Goal: Information Seeking & Learning: Learn about a topic

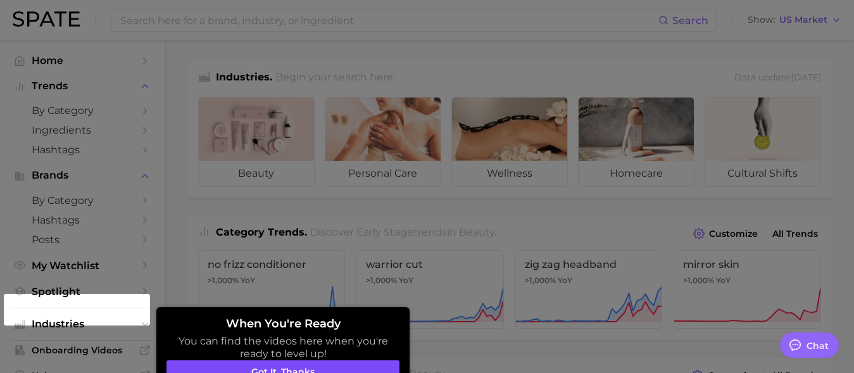
click at [325, 368] on button "Got it, thanks" at bounding box center [282, 372] width 233 height 24
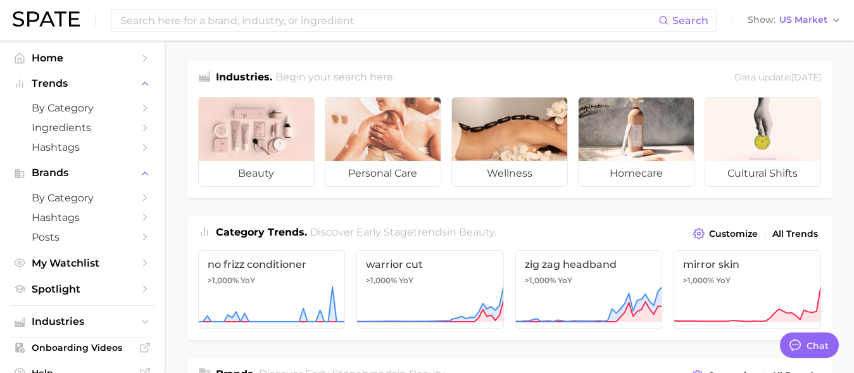
scroll to position [1, 0]
click at [139, 198] on icon "Sidebar" at bounding box center [144, 199] width 11 height 11
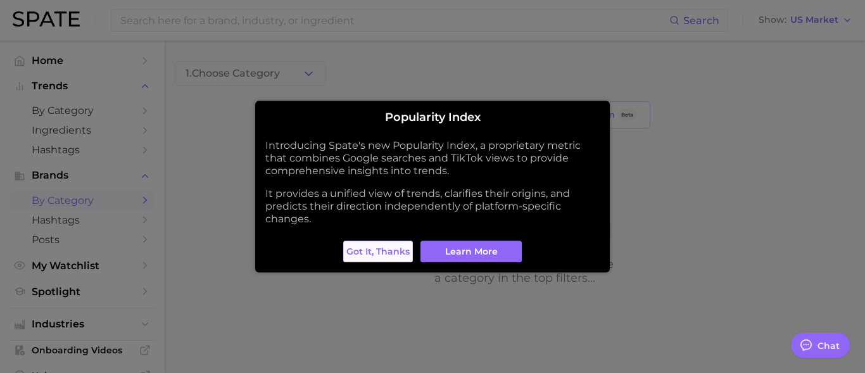
click at [387, 249] on span "Got it, thanks" at bounding box center [377, 251] width 63 height 11
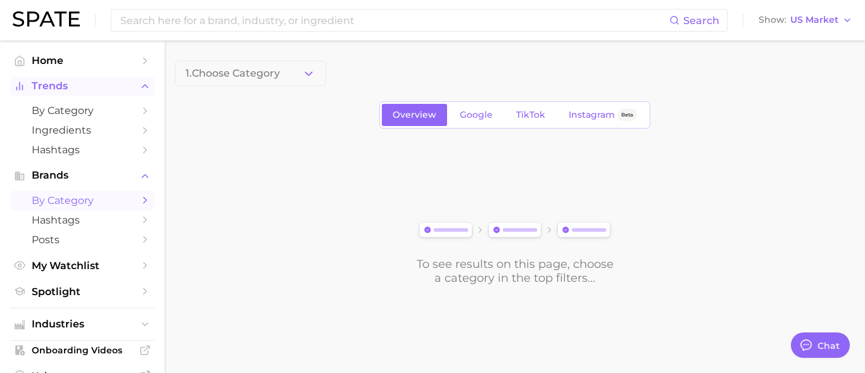
click at [142, 86] on polyline "Sidebar" at bounding box center [145, 86] width 6 height 3
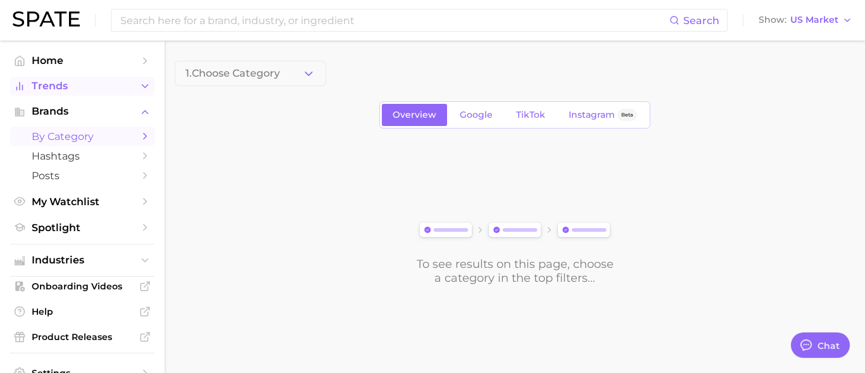
click at [142, 86] on polyline "Sidebar" at bounding box center [145, 86] width 6 height 3
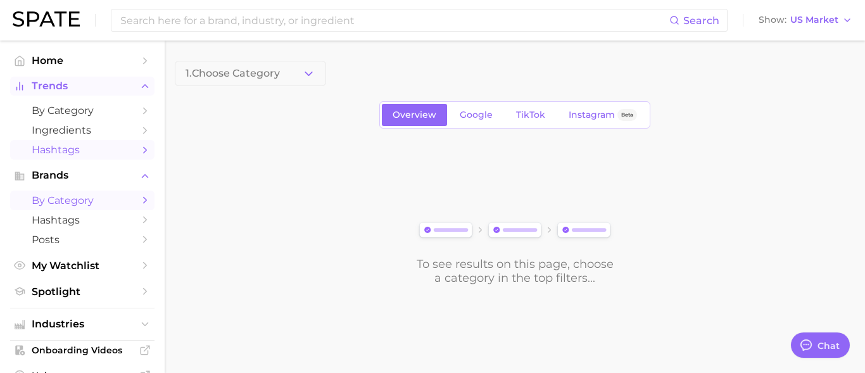
click at [61, 151] on span "Hashtags" at bounding box center [82, 150] width 101 height 12
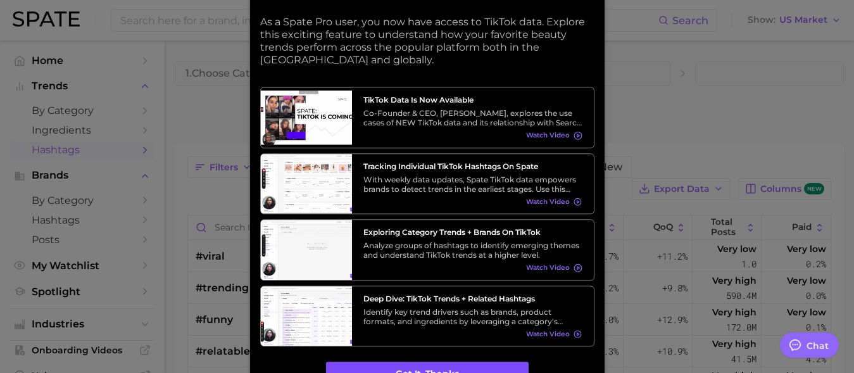
click at [444, 370] on button "Got it, thanks" at bounding box center [427, 374] width 203 height 24
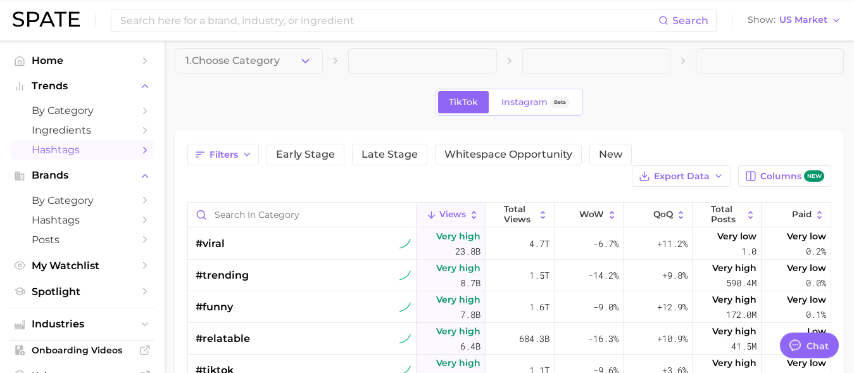
scroll to position [14, 0]
click at [528, 103] on span "Instagram" at bounding box center [524, 101] width 46 height 11
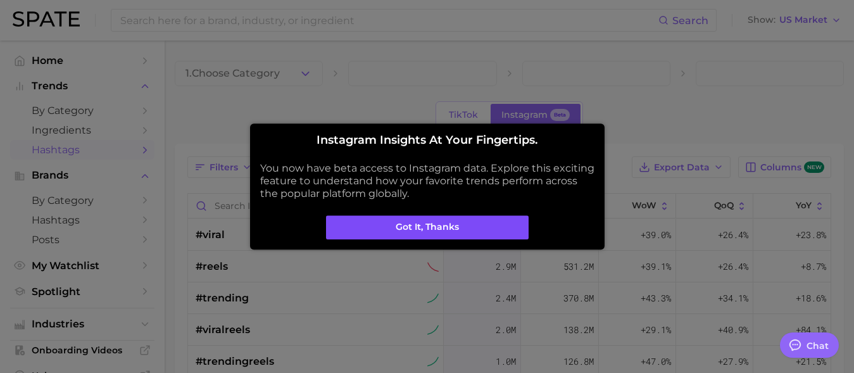
click at [460, 227] on button "Got it, thanks" at bounding box center [427, 227] width 203 height 24
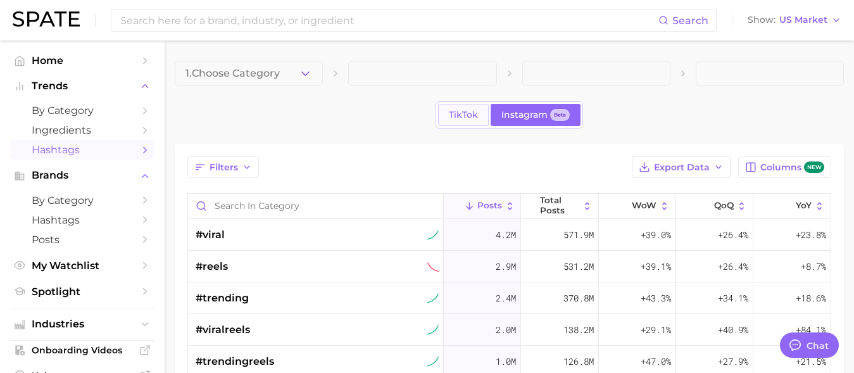
click at [464, 116] on span "TikTok" at bounding box center [463, 115] width 29 height 11
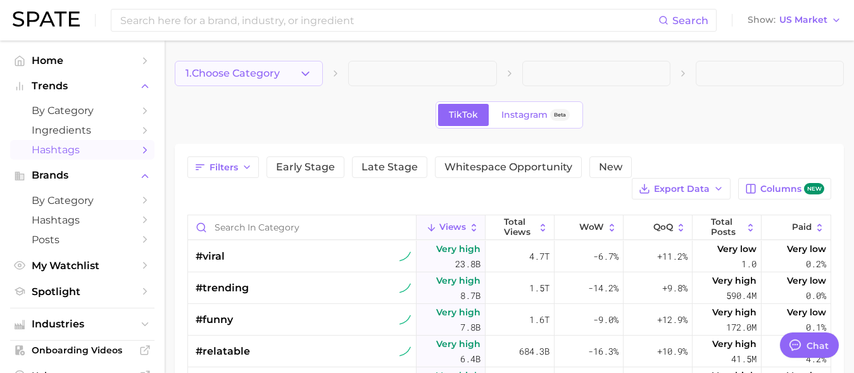
click at [294, 74] on button "1. Choose Category" at bounding box center [249, 73] width 148 height 25
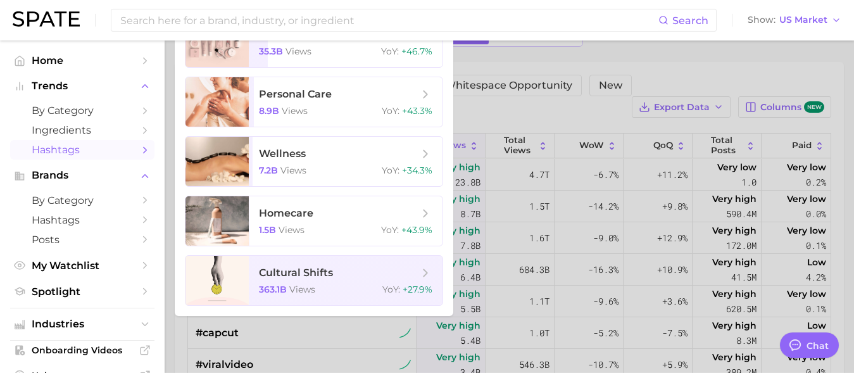
scroll to position [79, 0]
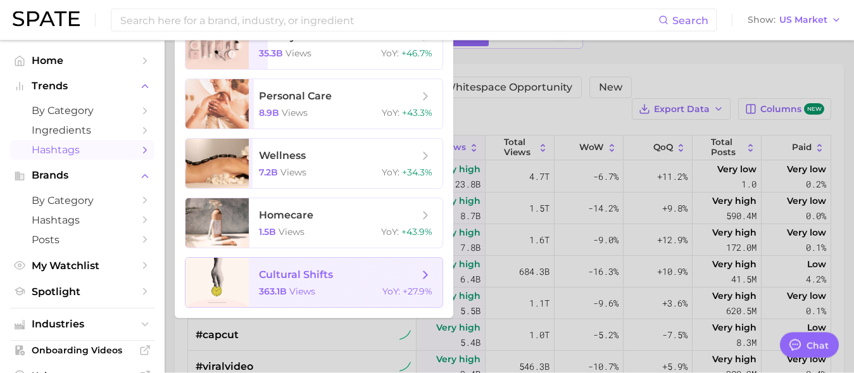
click at [297, 273] on span "cultural shifts" at bounding box center [296, 275] width 74 height 12
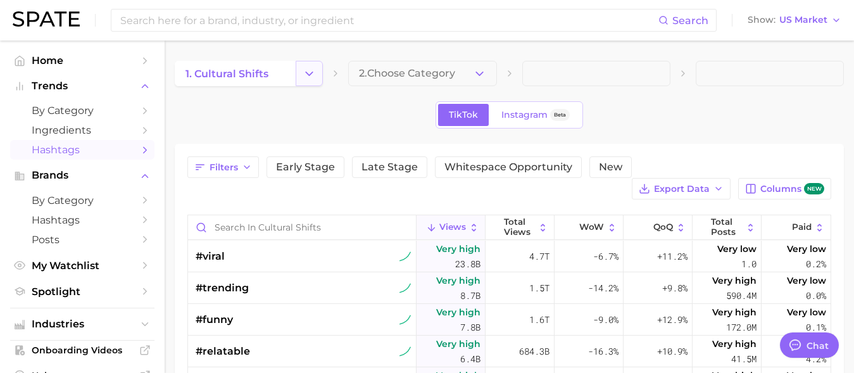
click at [308, 78] on icon "Change Category" at bounding box center [309, 73] width 13 height 13
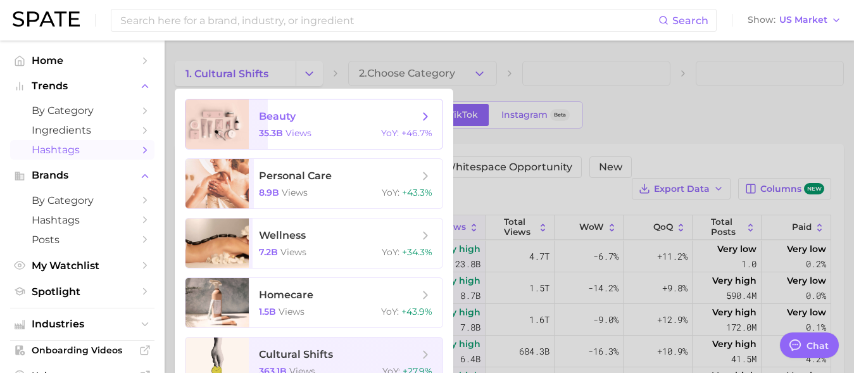
click at [287, 122] on span "beauty" at bounding box center [277, 116] width 37 height 12
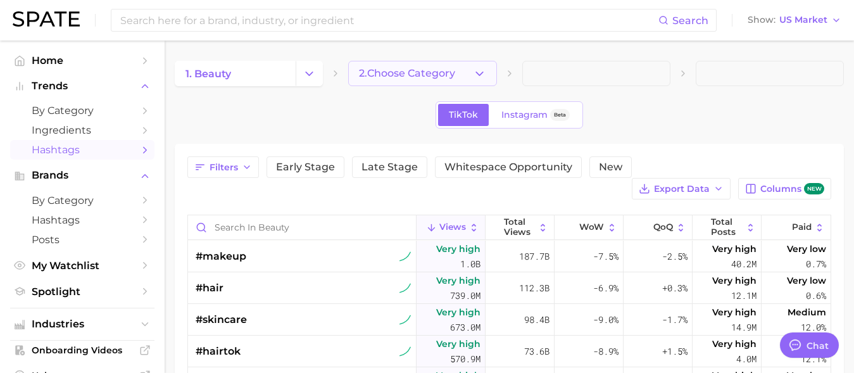
click at [475, 74] on icon "button" at bounding box center [479, 73] width 13 height 13
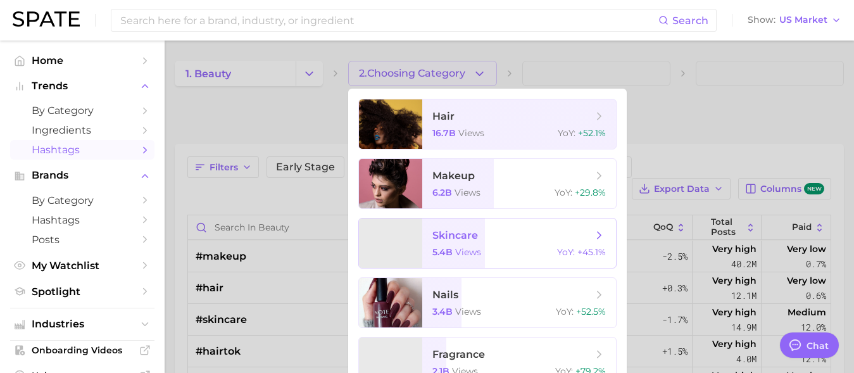
click at [462, 239] on span "skincare" at bounding box center [455, 235] width 46 height 12
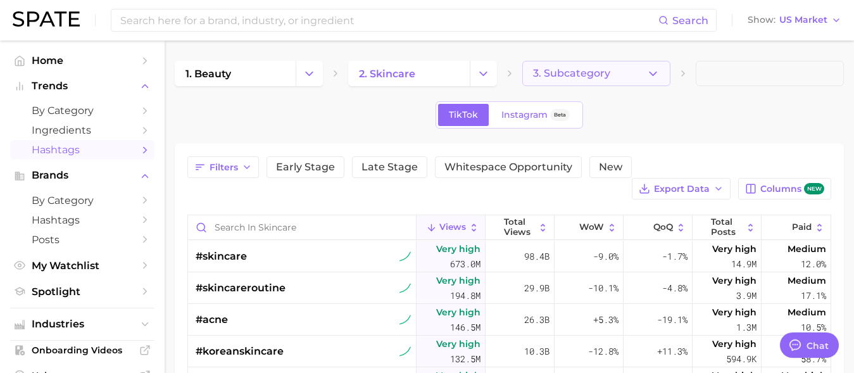
click at [643, 79] on button "3. Subcategory" at bounding box center [596, 73] width 148 height 25
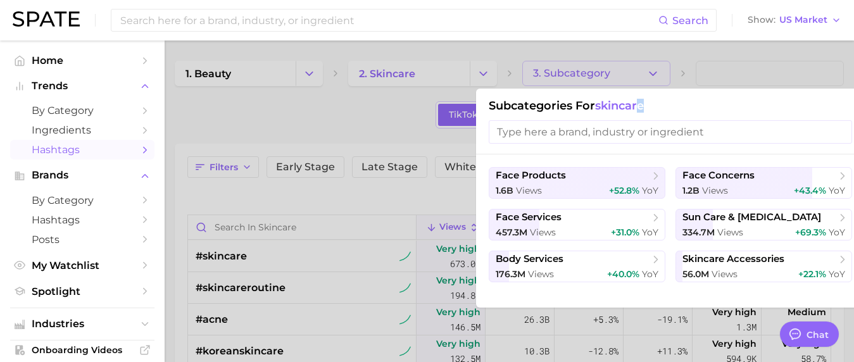
drag, startPoint x: 741, startPoint y: 109, endPoint x: 701, endPoint y: 106, distance: 39.4
click at [654, 106] on h1 "Subcategories for skincare" at bounding box center [670, 106] width 363 height 14
type textarea "x"
click at [560, 265] on span "body services" at bounding box center [530, 259] width 68 height 12
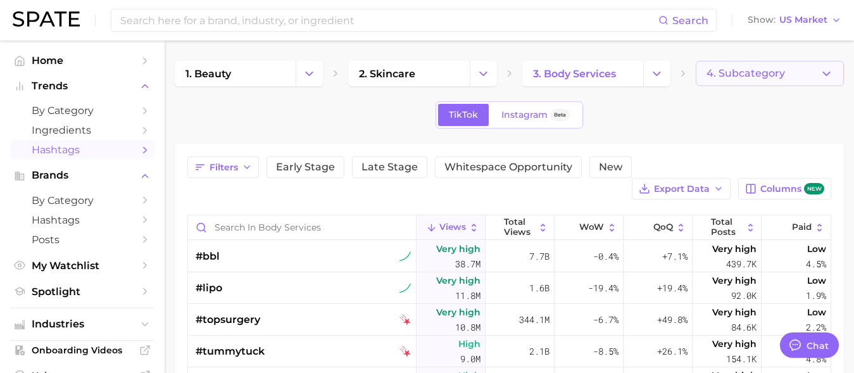
click at [746, 77] on span "4. Subcategory" at bounding box center [746, 73] width 79 height 11
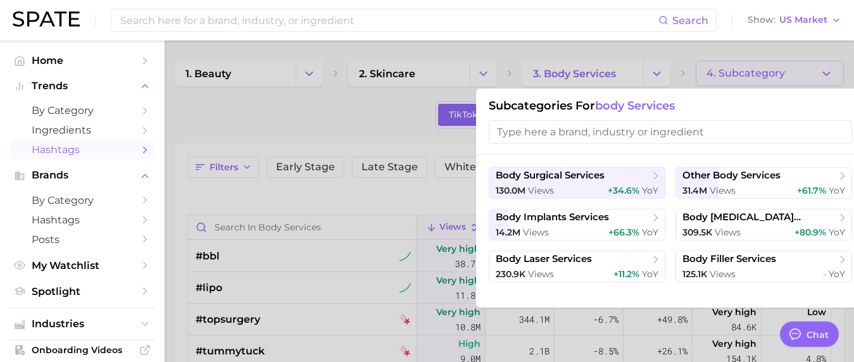
click at [374, 117] on div at bounding box center [427, 181] width 854 height 362
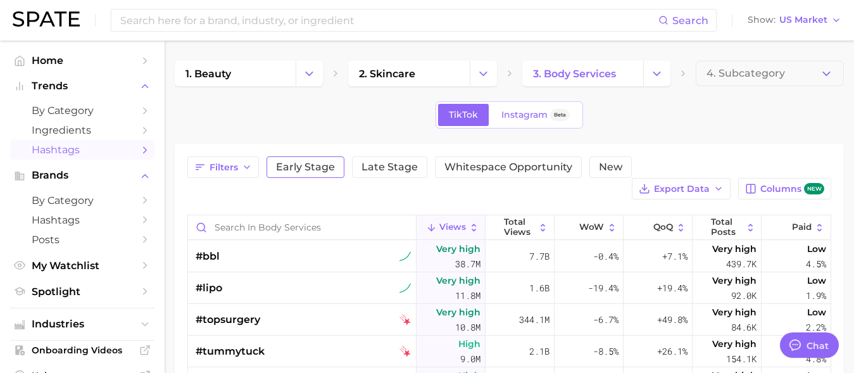
click at [307, 167] on span "Early Stage" at bounding box center [305, 167] width 59 height 10
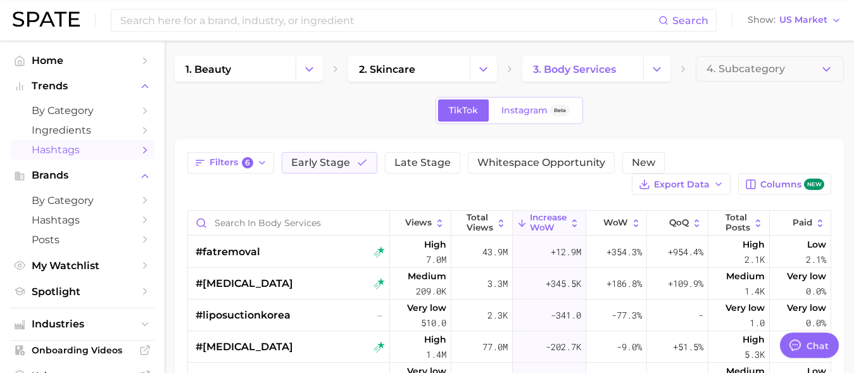
scroll to position [2, 0]
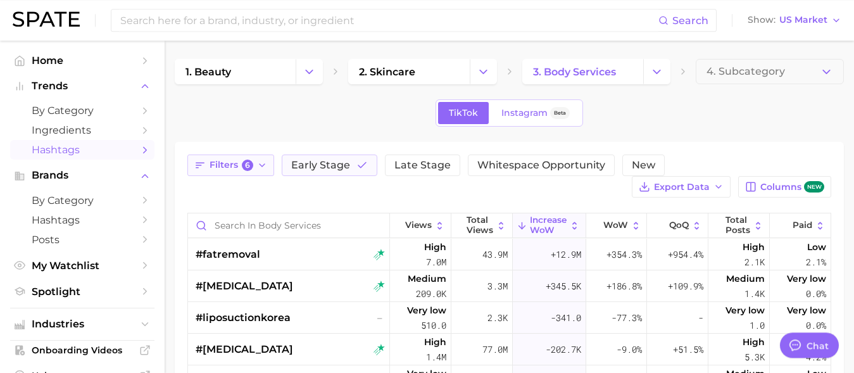
click at [248, 167] on span "6" at bounding box center [247, 165] width 11 height 11
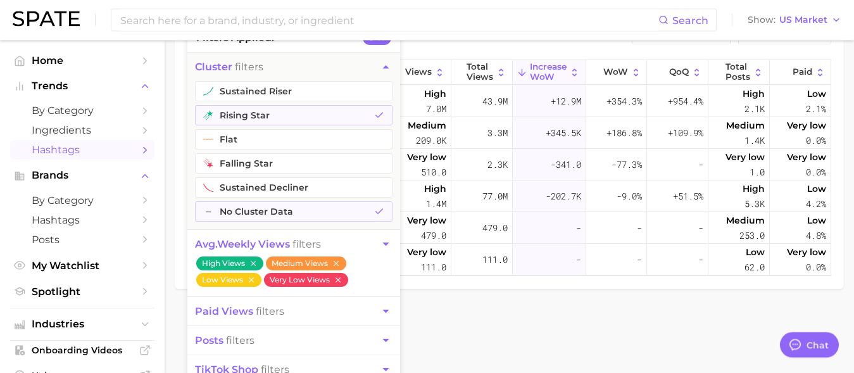
scroll to position [195, 0]
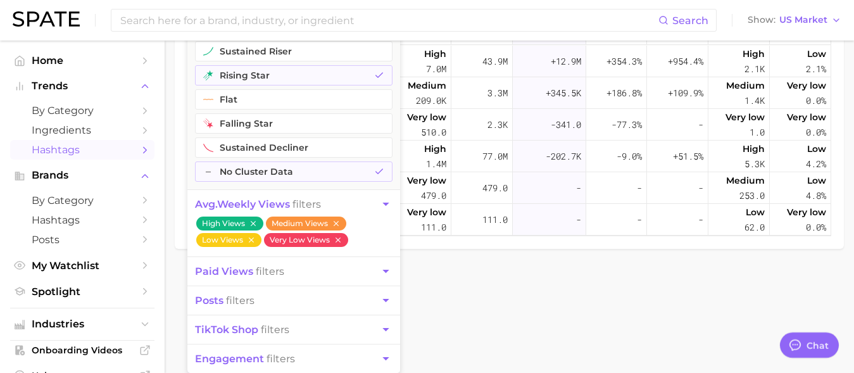
click at [367, 298] on button "posts filters" at bounding box center [293, 300] width 213 height 28
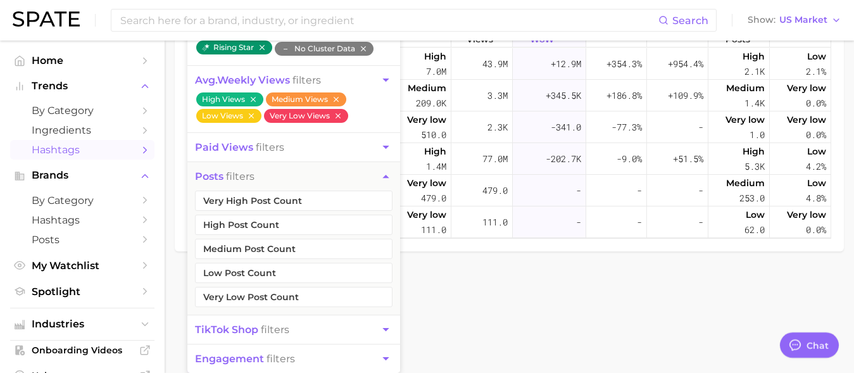
scroll to position [192, 0]
click at [365, 179] on button "posts filters" at bounding box center [293, 176] width 213 height 28
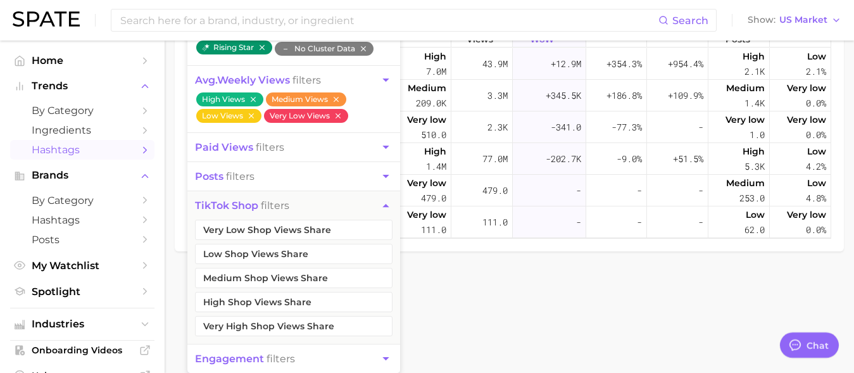
click at [380, 207] on icon "button" at bounding box center [385, 205] width 13 height 13
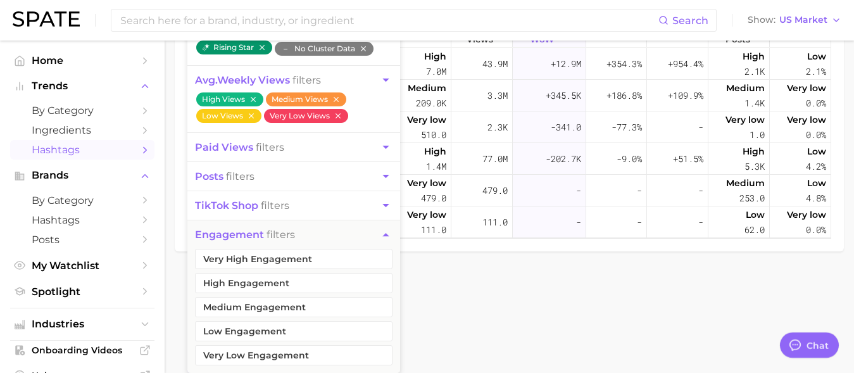
click at [382, 236] on icon "button" at bounding box center [385, 234] width 13 height 13
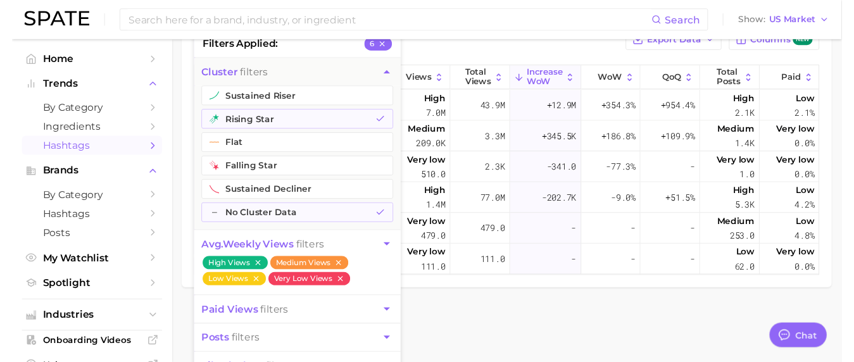
scroll to position [4, 0]
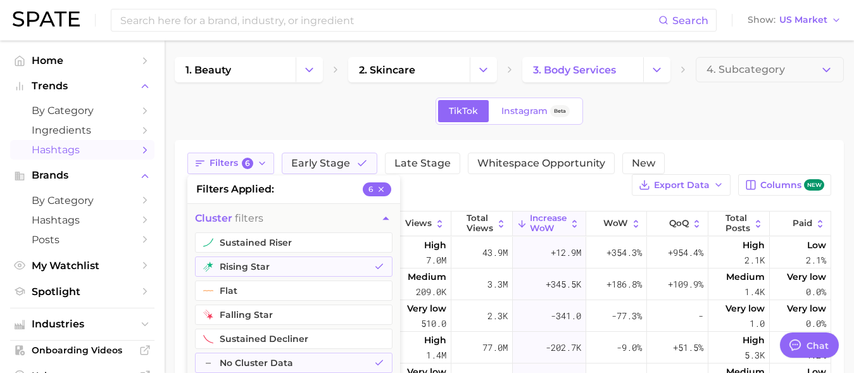
click at [264, 166] on icon "button" at bounding box center [262, 163] width 10 height 10
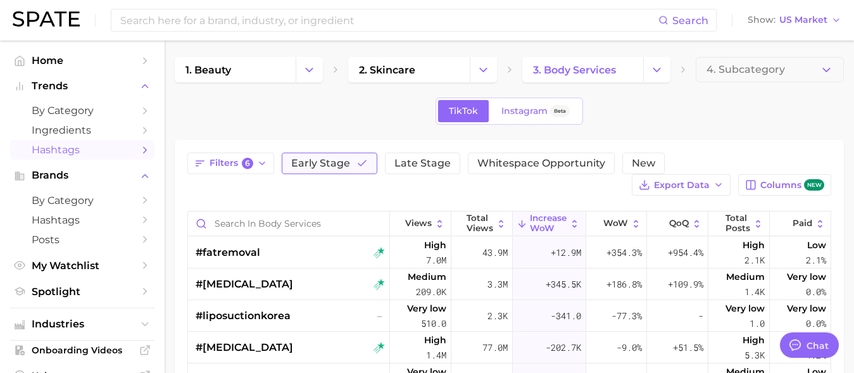
click at [330, 166] on span "Early Stage" at bounding box center [320, 163] width 59 height 10
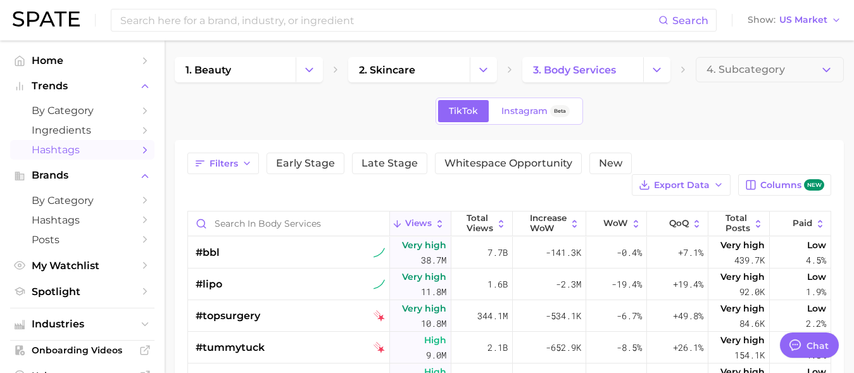
click at [317, 103] on div "TikTok Instagram Beta" at bounding box center [509, 110] width 669 height 27
click at [603, 70] on span "3. body services" at bounding box center [574, 70] width 83 height 12
click at [654, 69] on polyline "Change Category" at bounding box center [656, 69] width 7 height 3
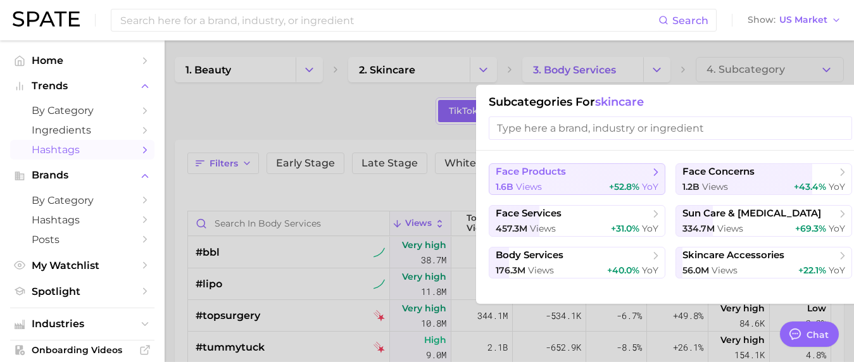
click at [558, 175] on span "face products" at bounding box center [531, 172] width 70 height 12
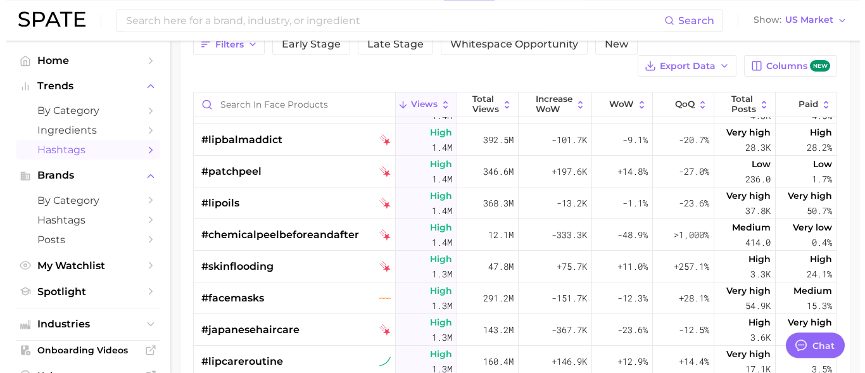
scroll to position [4566, 0]
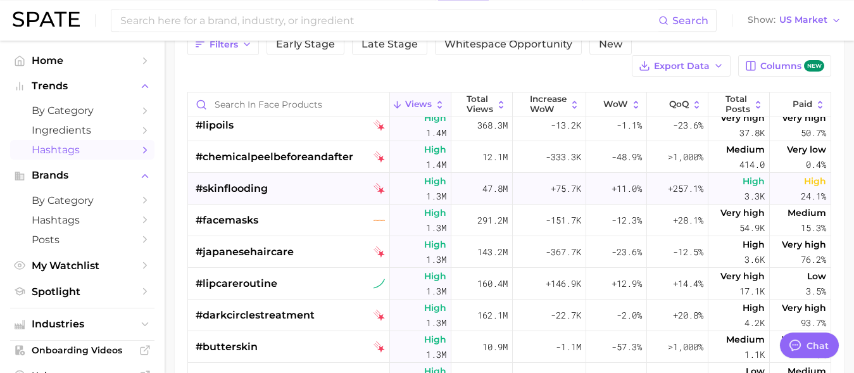
click at [263, 184] on span "#skinflooding" at bounding box center [232, 188] width 72 height 15
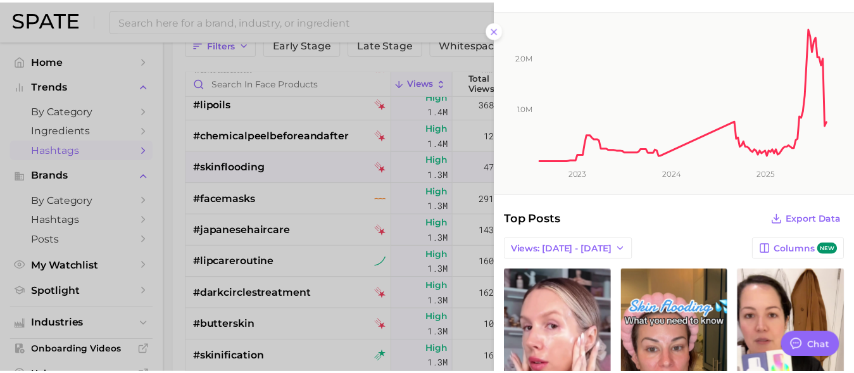
scroll to position [0, 0]
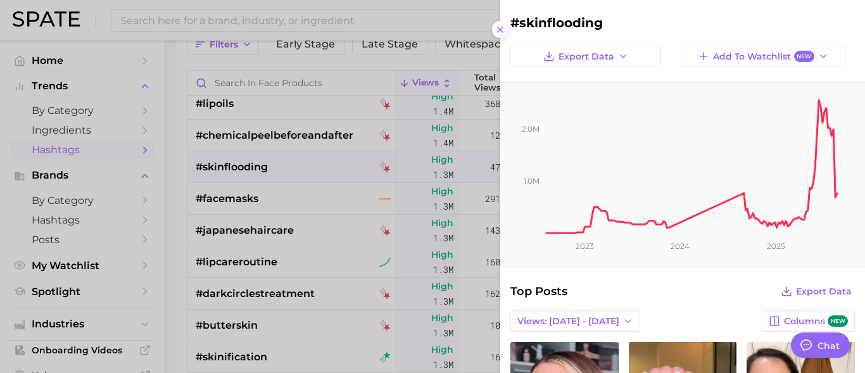
click at [497, 32] on icon at bounding box center [500, 30] width 10 height 10
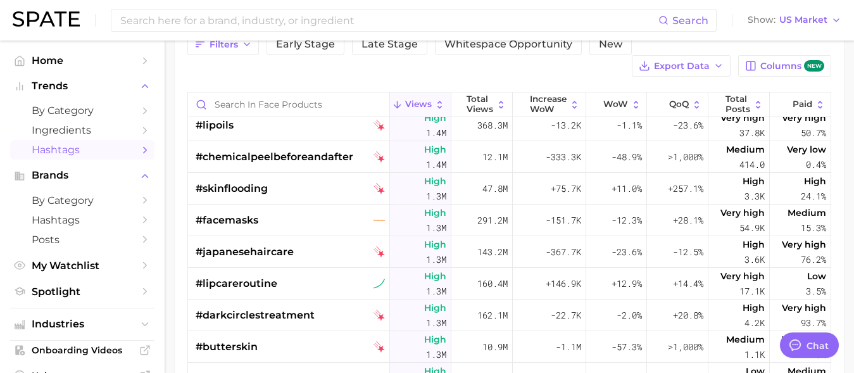
drag, startPoint x: 863, startPoint y: 134, endPoint x: 864, endPoint y: 83, distance: 51.3
click at [672, 58] on button "Export Data" at bounding box center [681, 66] width 99 height 22
click at [650, 90] on span "Table Data CSV" at bounding box center [648, 89] width 70 height 11
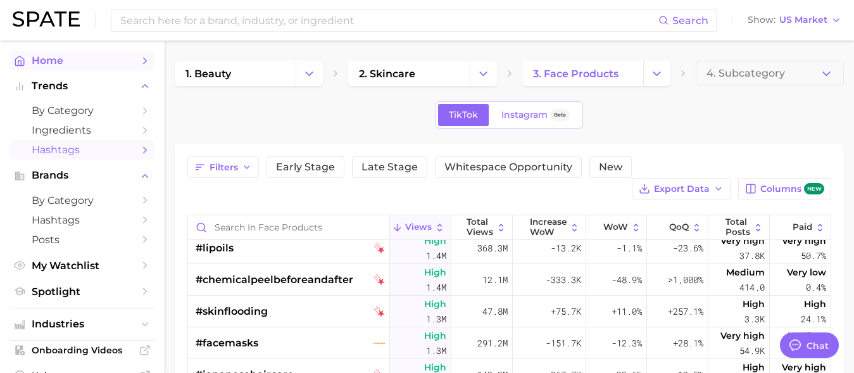
click at [56, 58] on span "Home" at bounding box center [82, 60] width 101 height 12
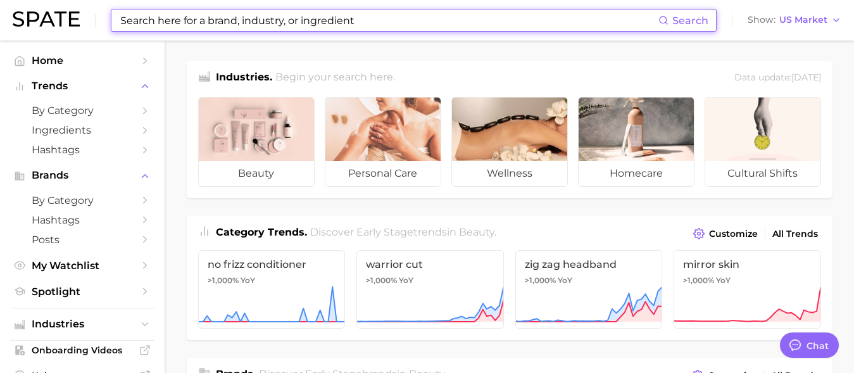
click at [304, 25] on input at bounding box center [388, 20] width 539 height 22
paste input "#microdart"
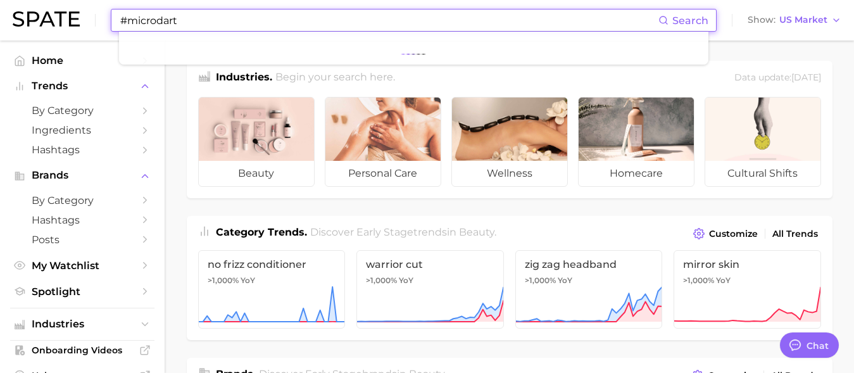
type input "#microdart"
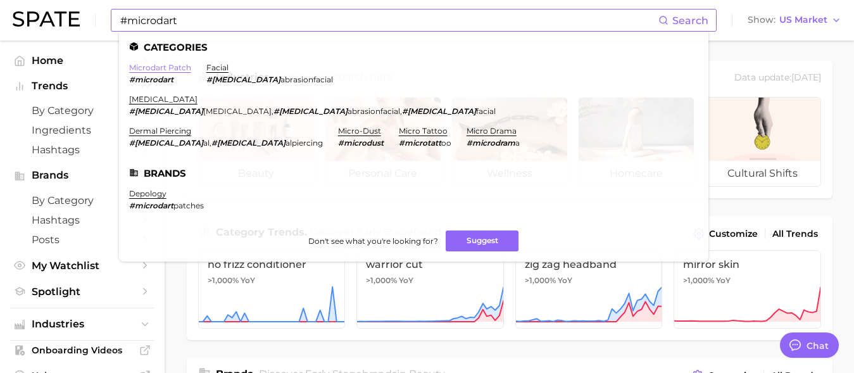
click at [173, 66] on link "microdart patch" at bounding box center [160, 67] width 62 height 9
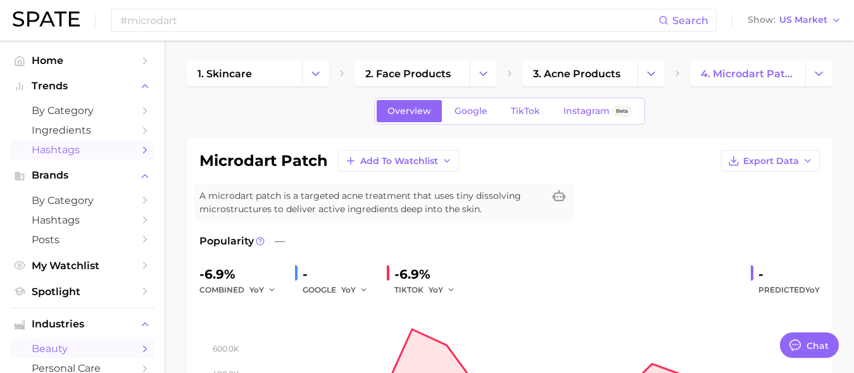
click at [58, 149] on span "Hashtags" at bounding box center [82, 150] width 101 height 12
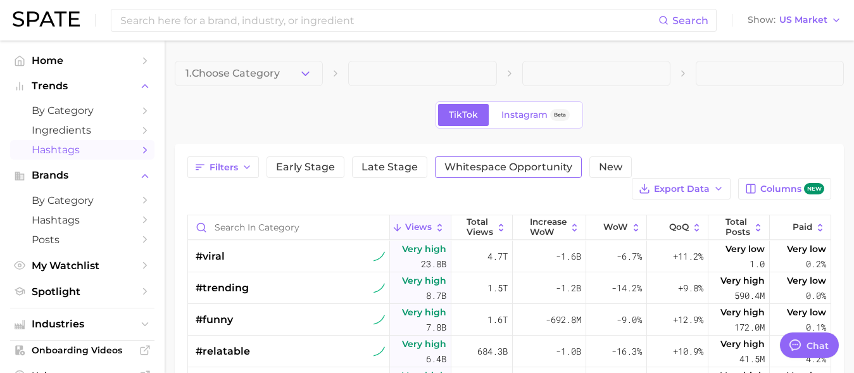
click at [475, 171] on span "Whitespace Opportunity" at bounding box center [508, 167] width 128 height 10
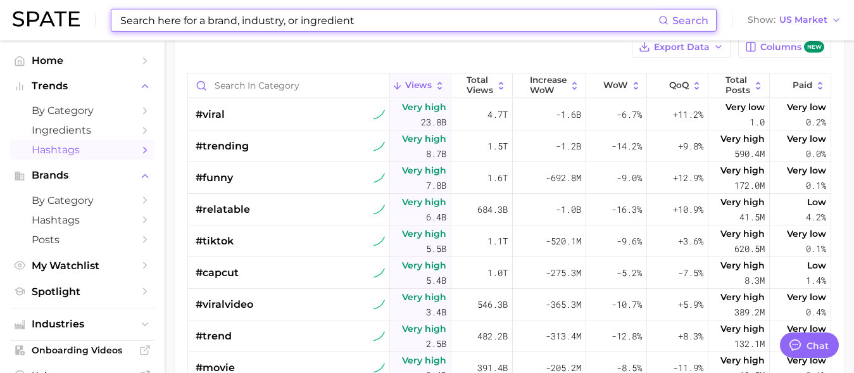
click at [233, 22] on input at bounding box center [388, 20] width 539 height 22
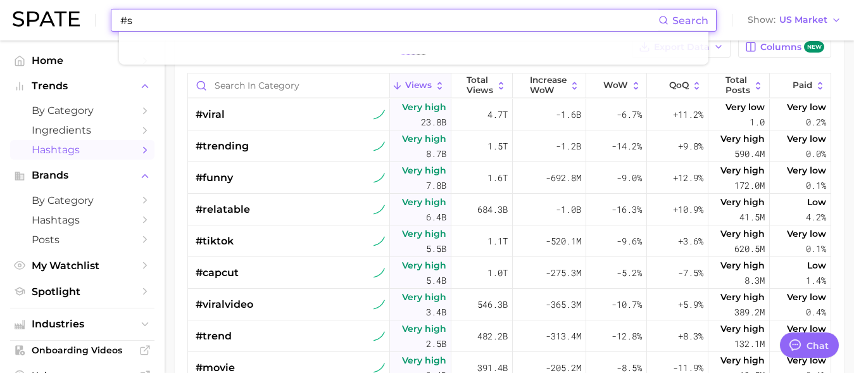
type input "#sa"
type textarea "x"
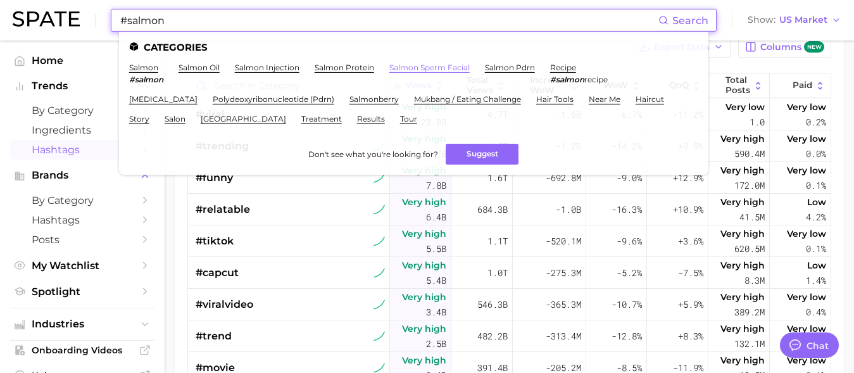
type input "#salmon"
click at [436, 70] on link "salmon sperm facial" at bounding box center [429, 67] width 80 height 9
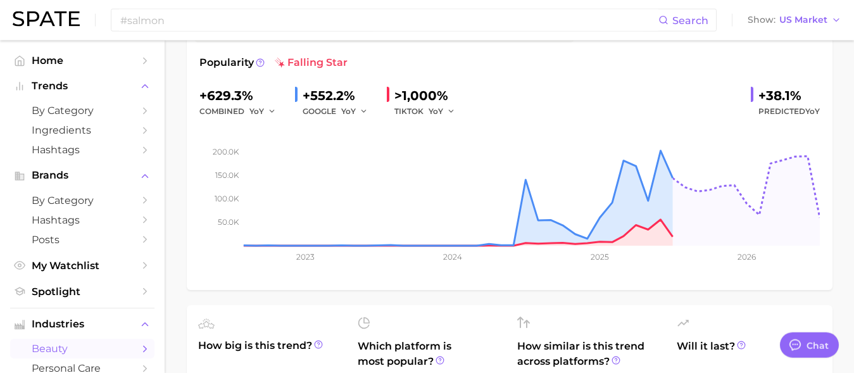
scroll to position [181, 0]
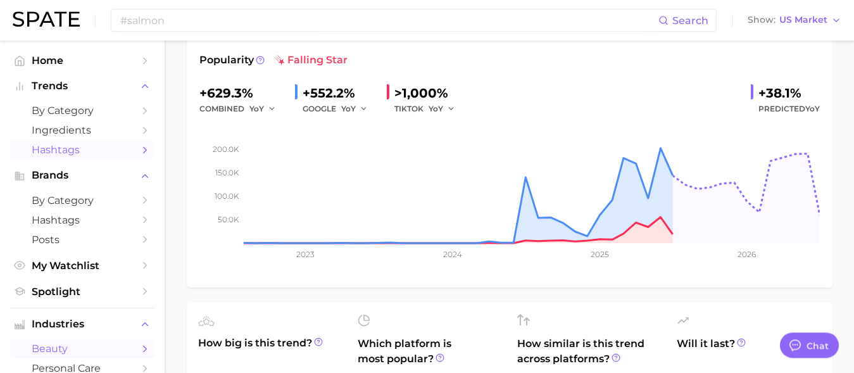
click at [61, 148] on span "Hashtags" at bounding box center [82, 150] width 101 height 12
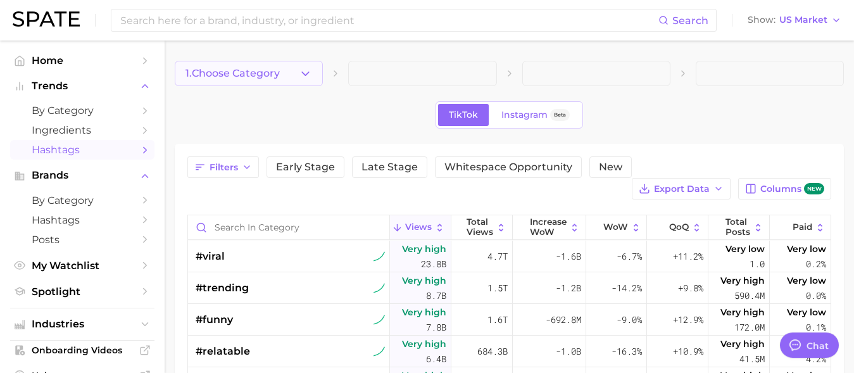
click at [282, 76] on button "1. Choose Category" at bounding box center [249, 73] width 148 height 25
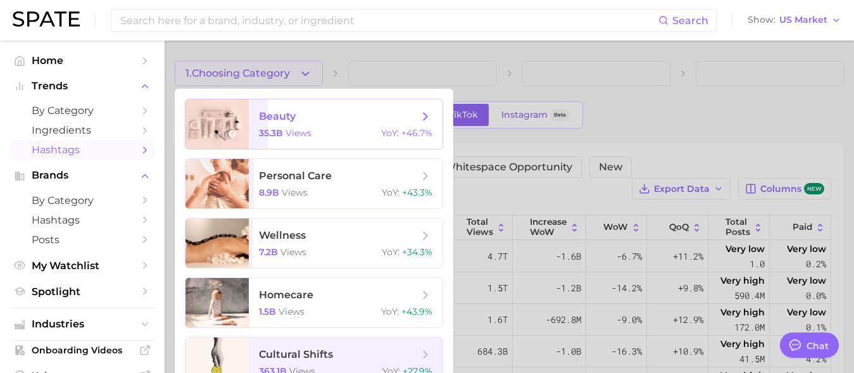
click at [326, 122] on span "beauty" at bounding box center [339, 117] width 160 height 14
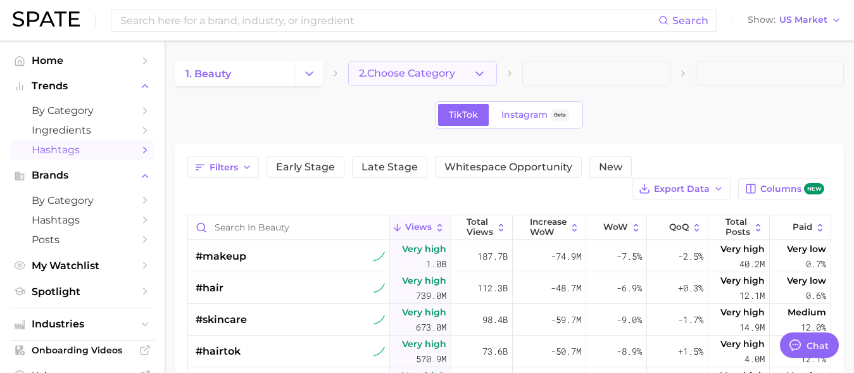
click at [432, 72] on span "2. Choose Category" at bounding box center [407, 73] width 96 height 11
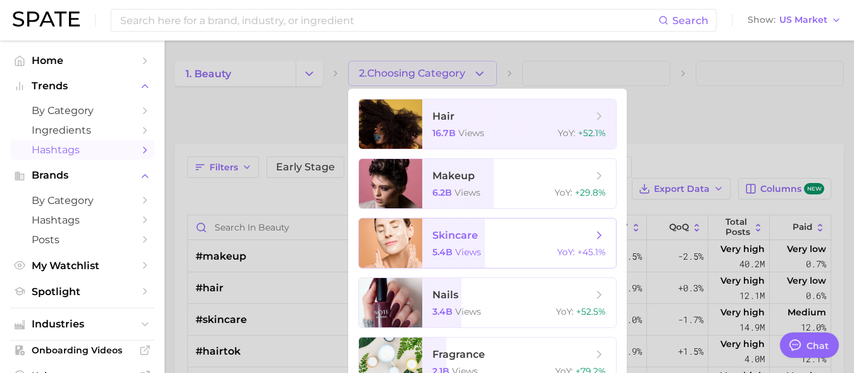
click at [453, 240] on span "skincare" at bounding box center [455, 235] width 46 height 12
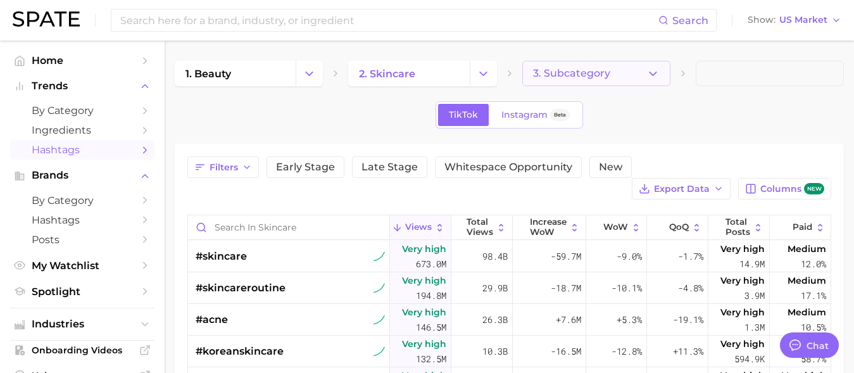
click at [613, 76] on button "3. Subcategory" at bounding box center [596, 73] width 148 height 25
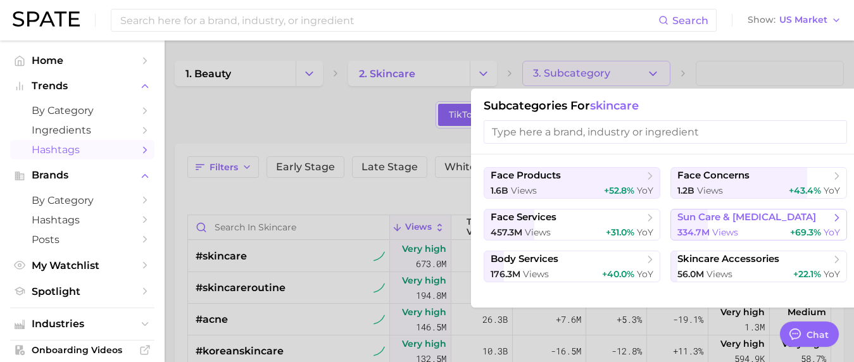
click at [734, 229] on span "views" at bounding box center [725, 232] width 26 height 11
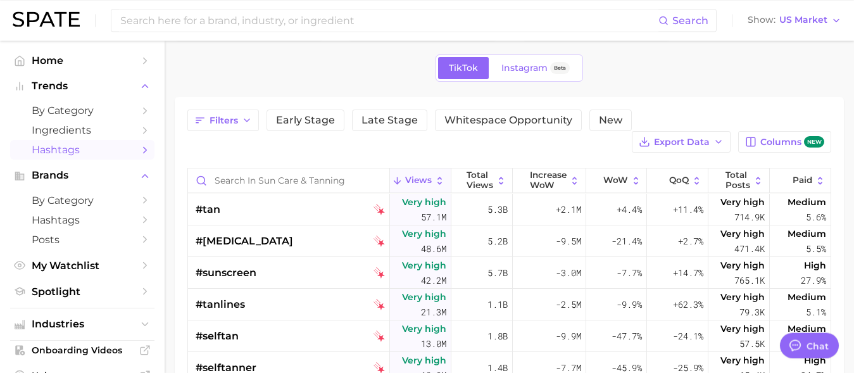
scroll to position [46, 0]
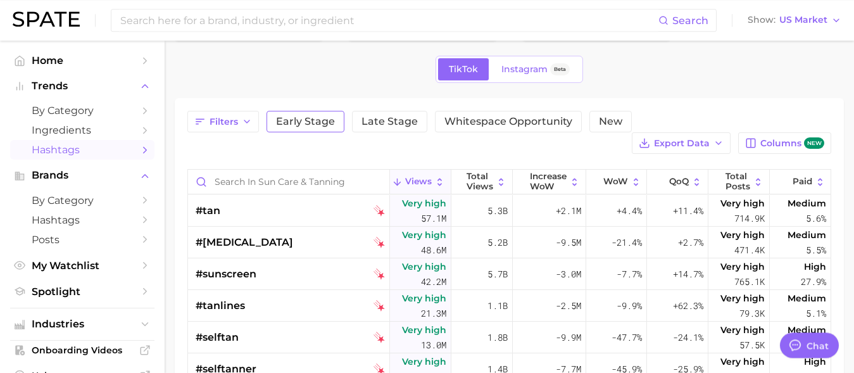
click at [310, 124] on span "Early Stage" at bounding box center [305, 121] width 59 height 10
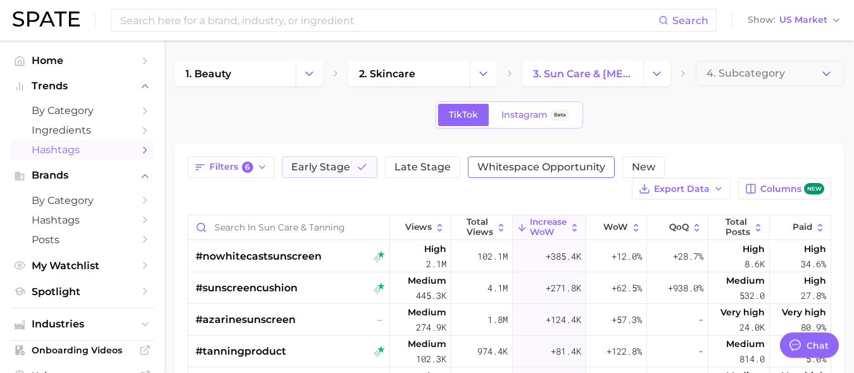
click at [529, 166] on span "Whitespace Opportunity" at bounding box center [541, 167] width 128 height 10
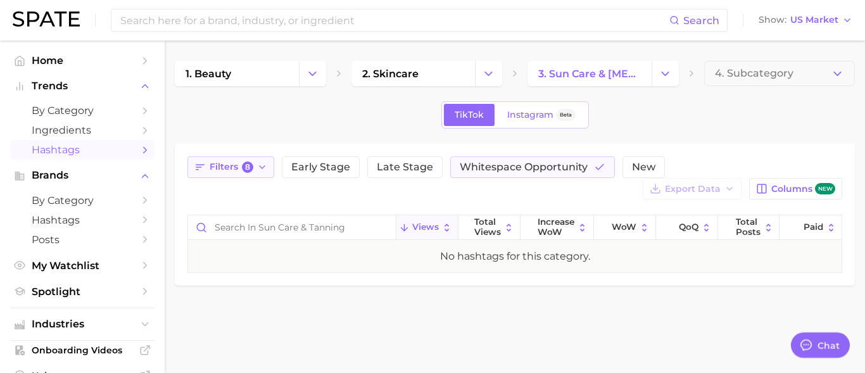
click at [260, 165] on icon "button" at bounding box center [262, 167] width 10 height 10
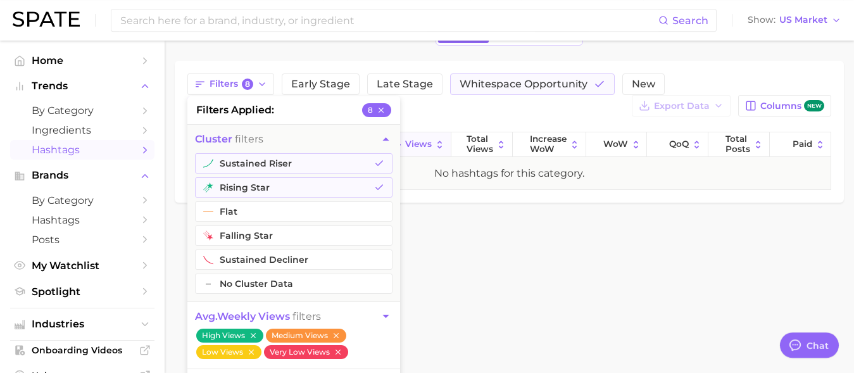
scroll to position [81, 0]
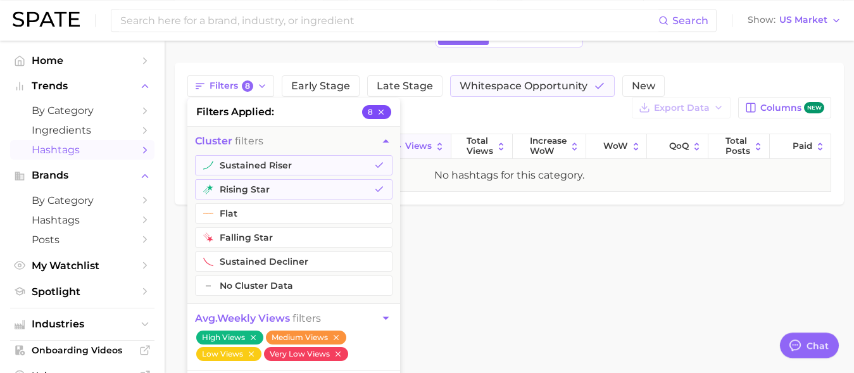
click at [371, 113] on button "8" at bounding box center [376, 112] width 29 height 14
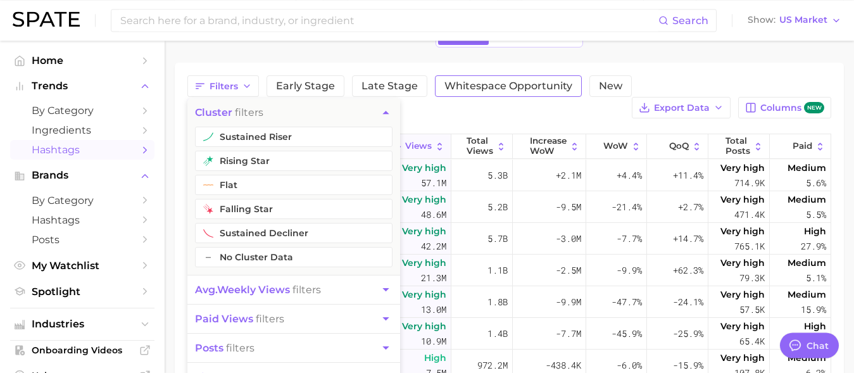
click at [537, 91] on span "Whitespace Opportunity" at bounding box center [508, 86] width 128 height 10
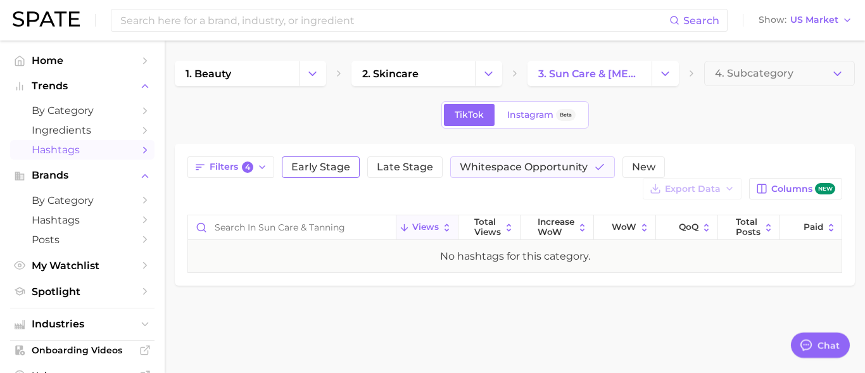
click at [319, 166] on span "Early Stage" at bounding box center [320, 167] width 59 height 10
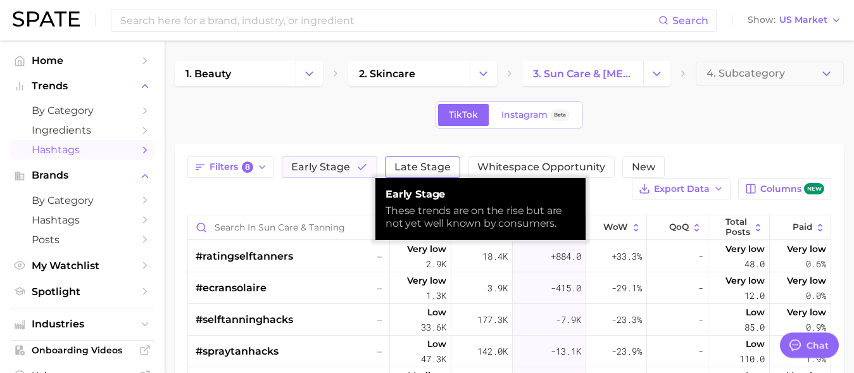
click at [401, 167] on span "Late Stage" at bounding box center [422, 167] width 56 height 10
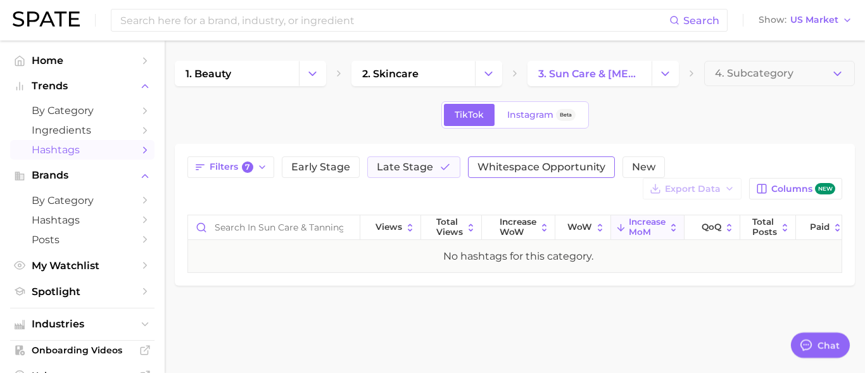
click at [505, 167] on span "Whitespace Opportunity" at bounding box center [541, 167] width 128 height 10
click at [259, 171] on icon "button" at bounding box center [262, 167] width 10 height 10
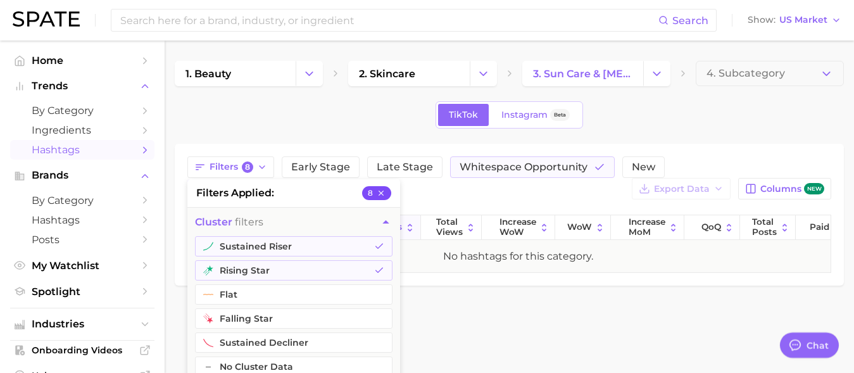
click at [383, 192] on icon "button" at bounding box center [381, 193] width 9 height 9
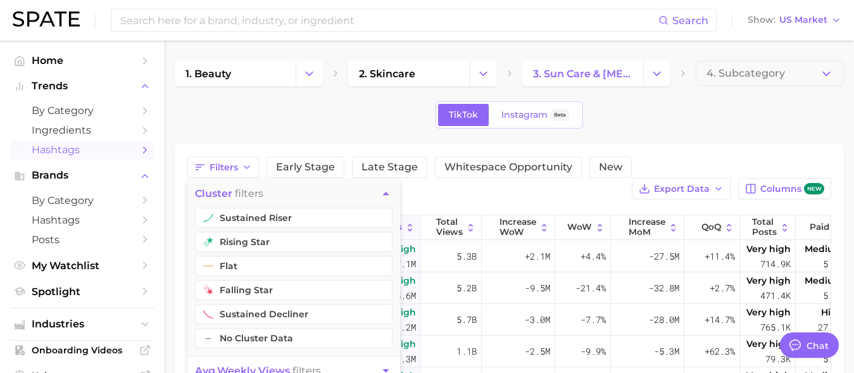
click at [353, 106] on div "TikTok Instagram Beta" at bounding box center [509, 114] width 669 height 27
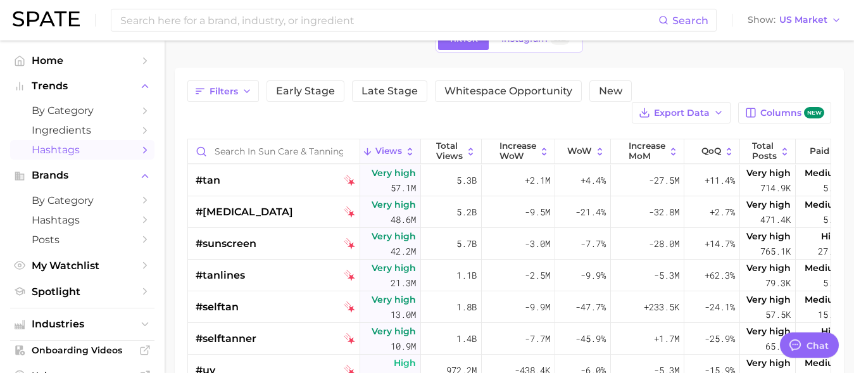
scroll to position [70, 0]
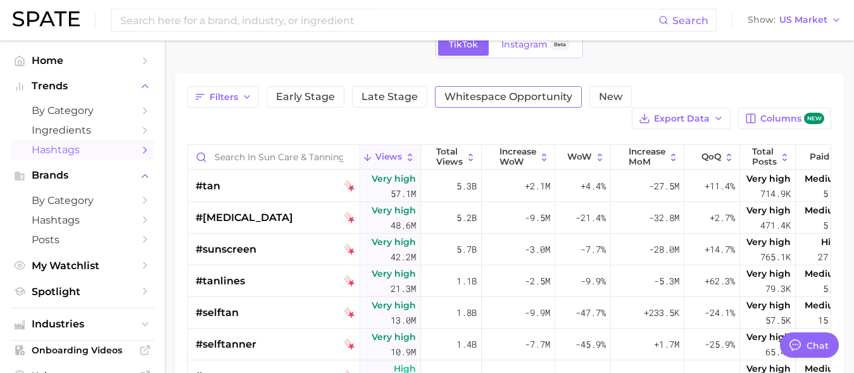
click at [487, 96] on span "Whitespace Opportunity" at bounding box center [508, 97] width 128 height 10
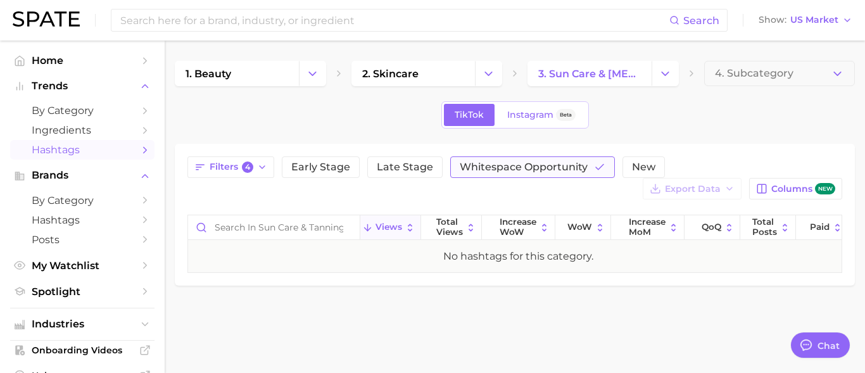
click at [513, 169] on span "Whitespace Opportunity" at bounding box center [524, 167] width 128 height 10
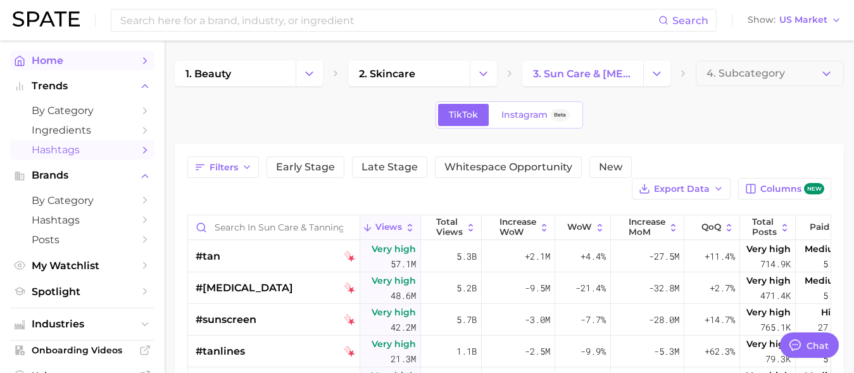
click at [56, 65] on span "Home" at bounding box center [82, 60] width 101 height 12
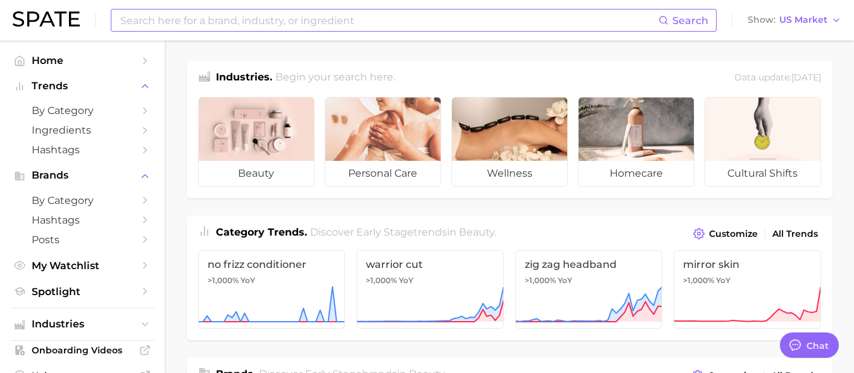
click at [305, 27] on input at bounding box center [388, 20] width 539 height 22
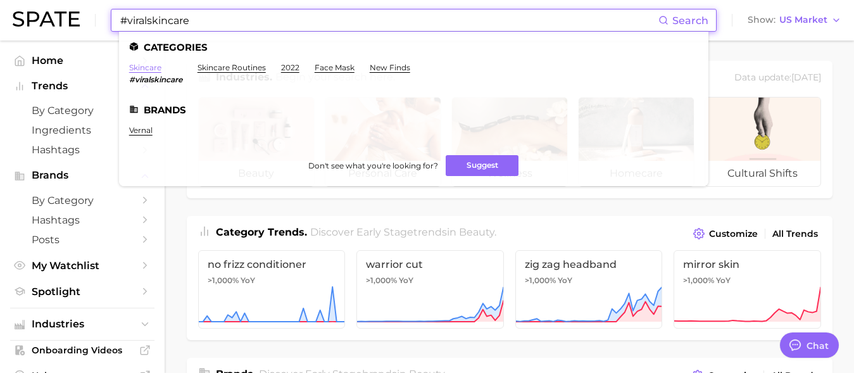
type input "#viralskincare"
click at [146, 70] on link "skincare" at bounding box center [145, 67] width 32 height 9
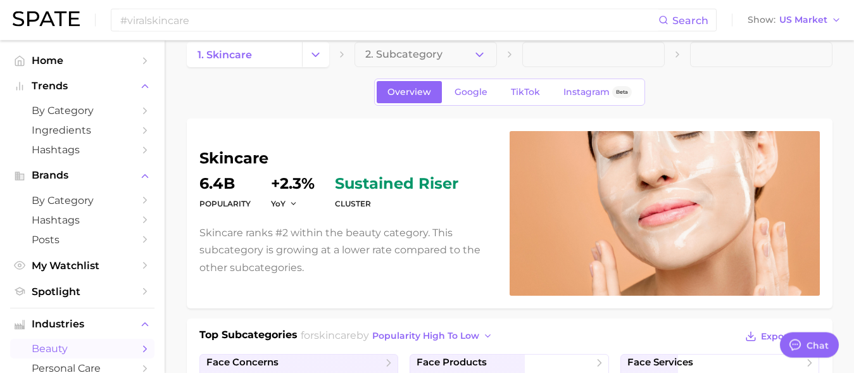
scroll to position [21, 0]
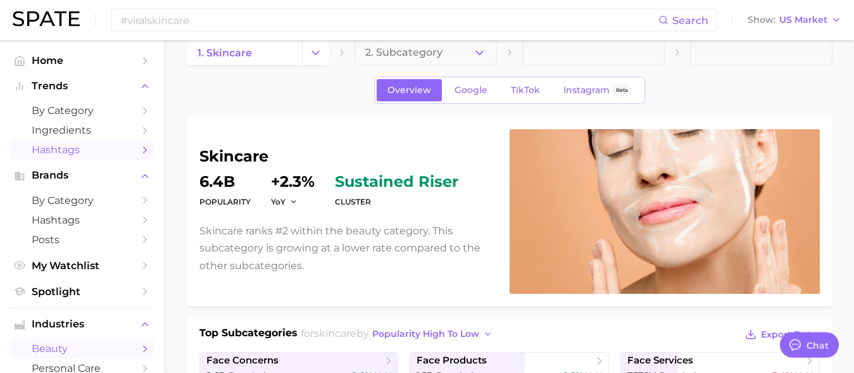
click at [61, 151] on span "Hashtags" at bounding box center [82, 150] width 101 height 12
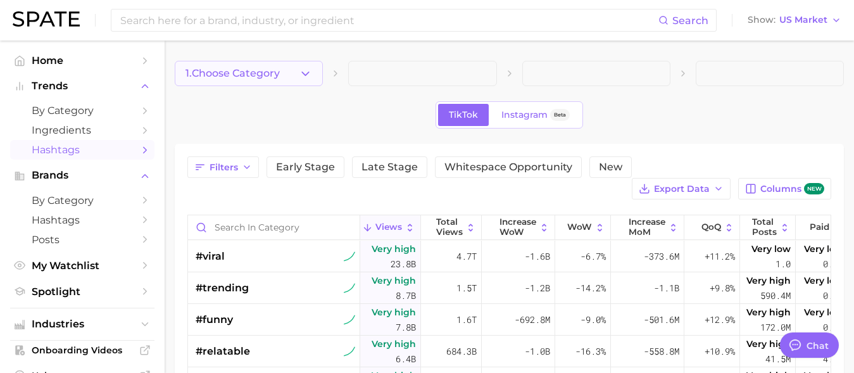
click at [303, 72] on icon "button" at bounding box center [305, 73] width 13 height 13
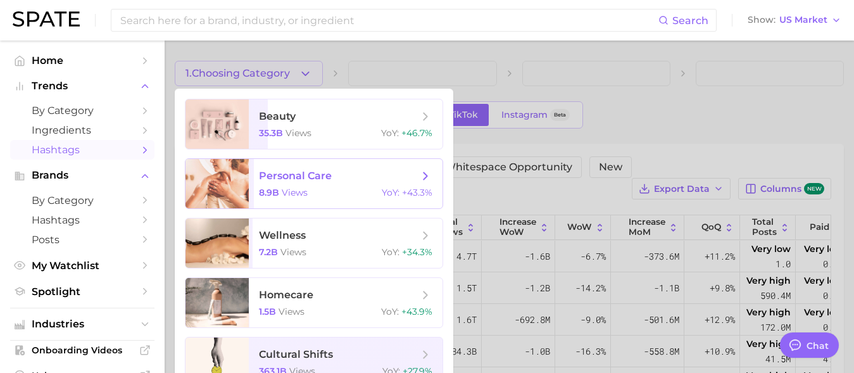
click at [294, 177] on span "personal care" at bounding box center [295, 176] width 73 height 12
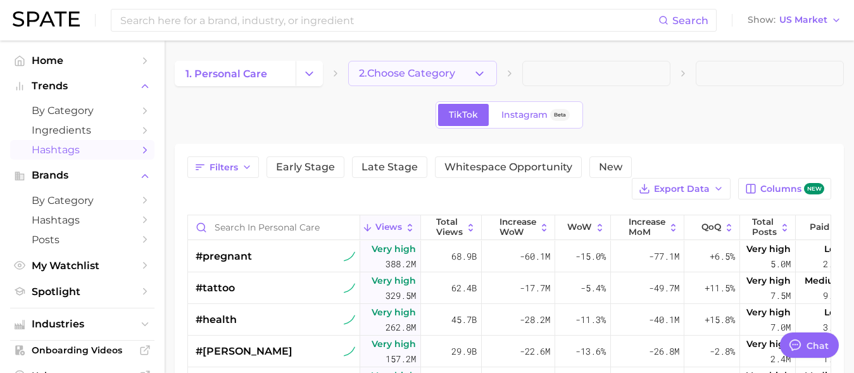
click at [439, 71] on span "2. Choose Category" at bounding box center [407, 73] width 96 height 11
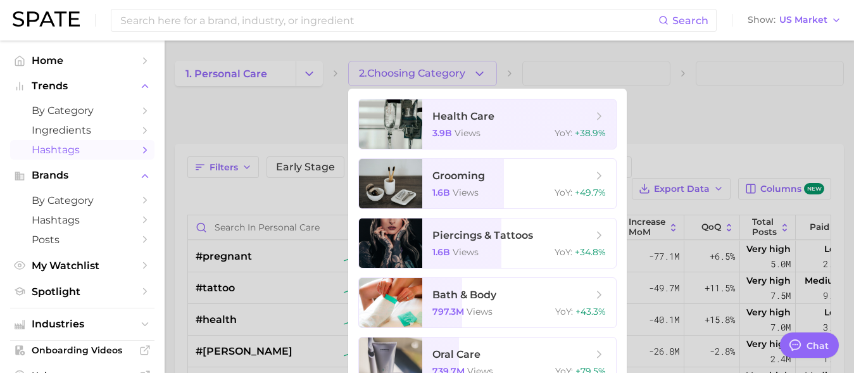
click at [303, 67] on div at bounding box center [427, 186] width 854 height 373
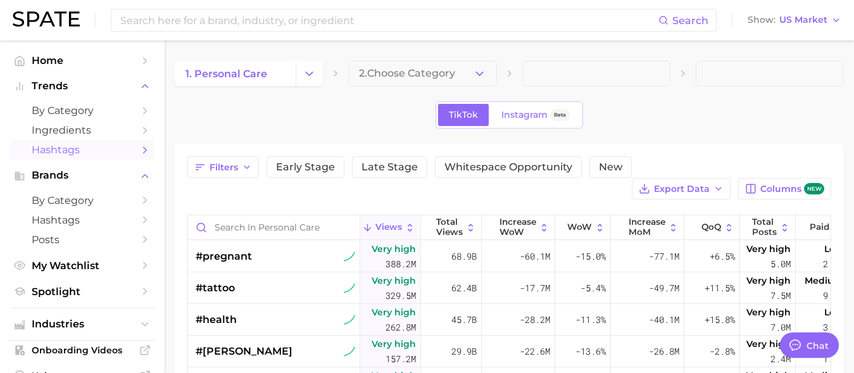
click at [303, 67] on button "Change Category" at bounding box center [309, 73] width 27 height 25
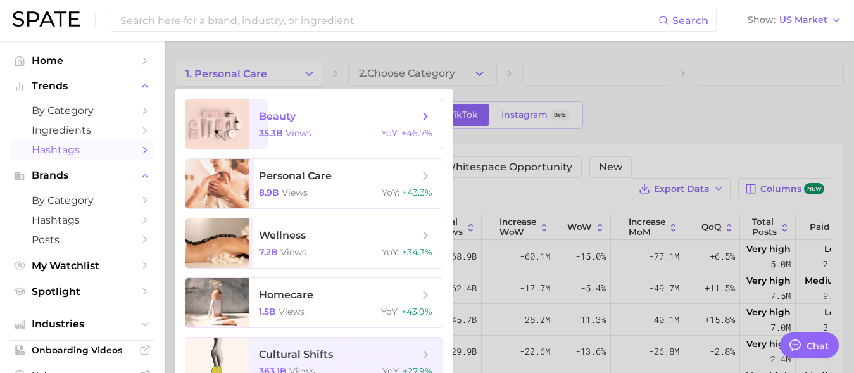
click at [291, 117] on span "beauty" at bounding box center [277, 116] width 37 height 12
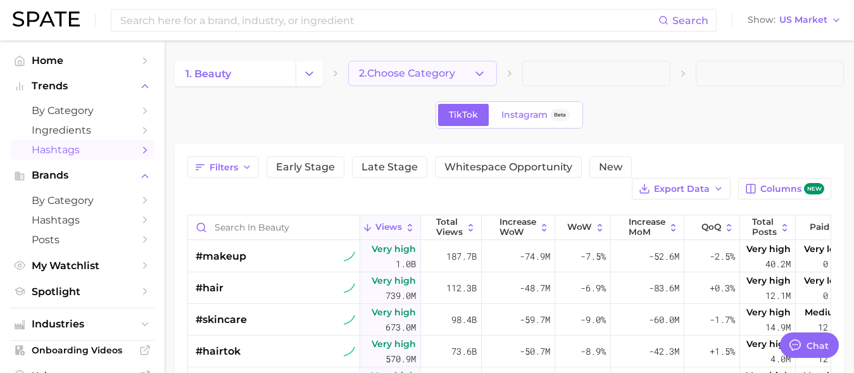
click at [480, 75] on polyline "button" at bounding box center [479, 73] width 7 height 3
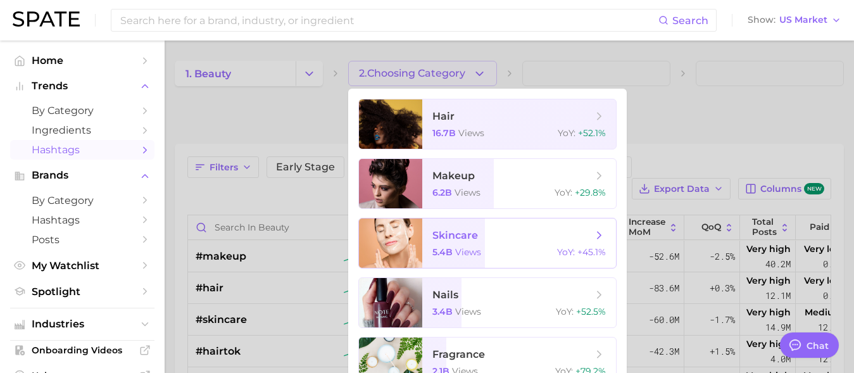
click at [457, 240] on span "skincare" at bounding box center [455, 235] width 46 height 12
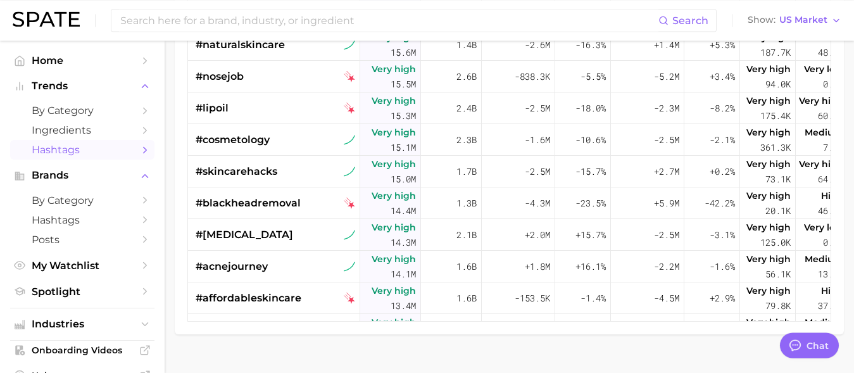
scroll to position [1311, 0]
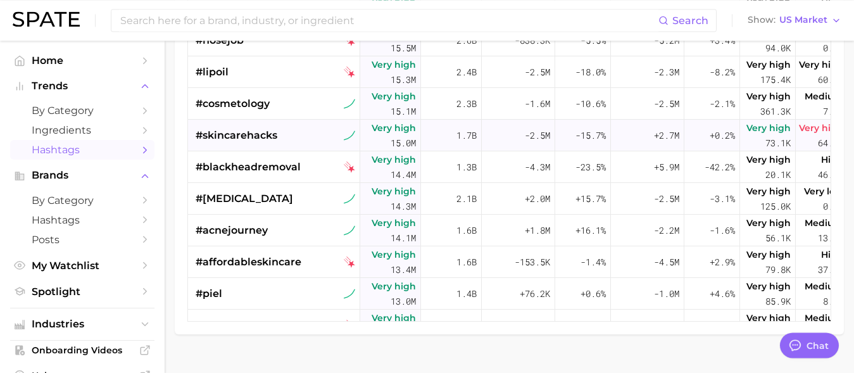
click at [242, 132] on span "#skincarehacks" at bounding box center [237, 135] width 82 height 15
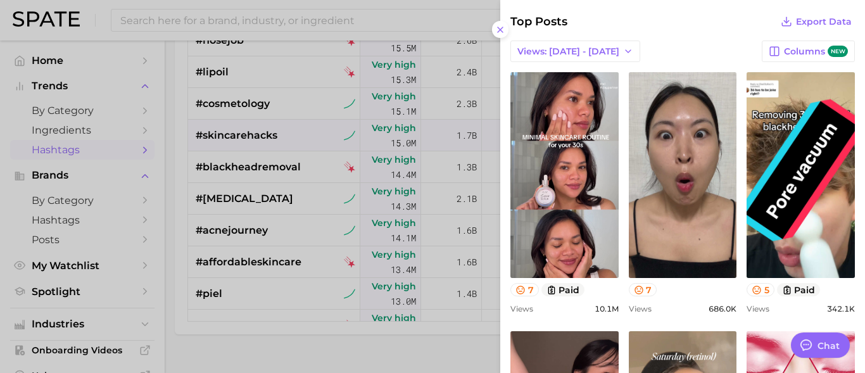
scroll to position [272, 0]
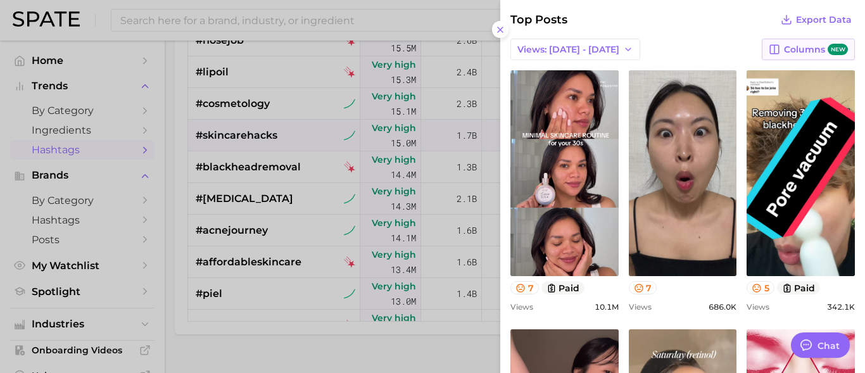
click at [786, 53] on span "Columns new" at bounding box center [816, 50] width 64 height 12
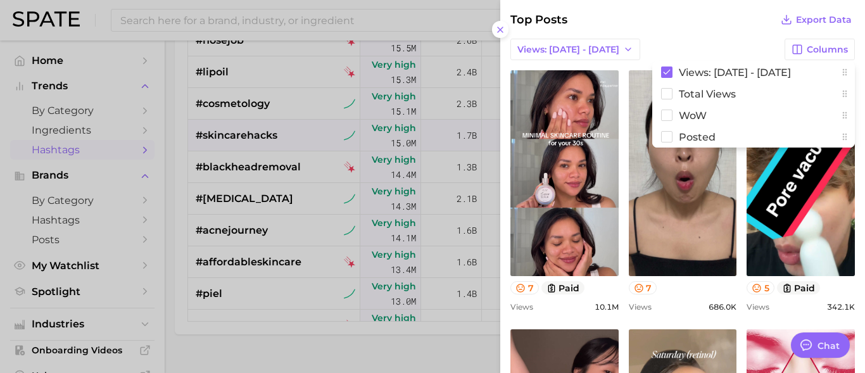
click at [698, 35] on div "Top Posts Export Data Views: [DATE] - [DATE] Columns Views: [DATE] - [DATE] Tot…" at bounding box center [682, 305] width 344 height 588
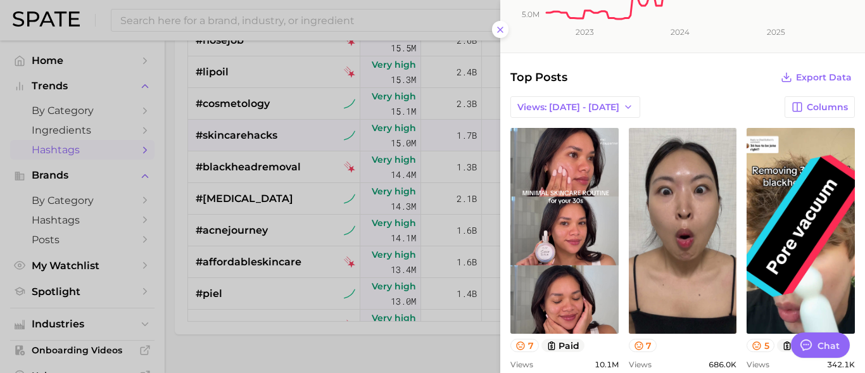
scroll to position [222, 0]
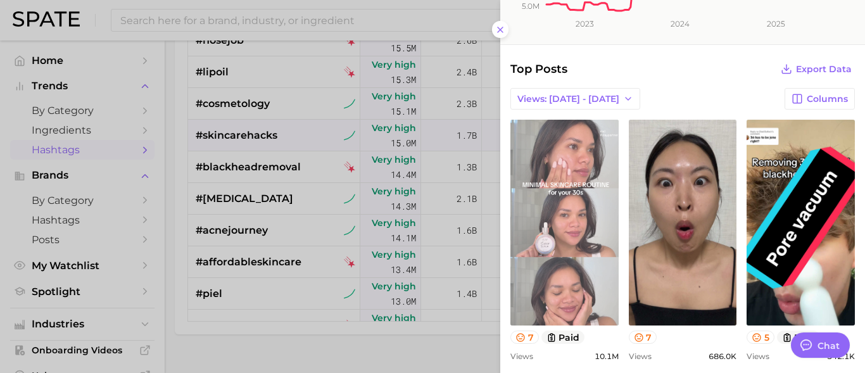
click at [547, 236] on link "view post on TikTok" at bounding box center [564, 223] width 108 height 206
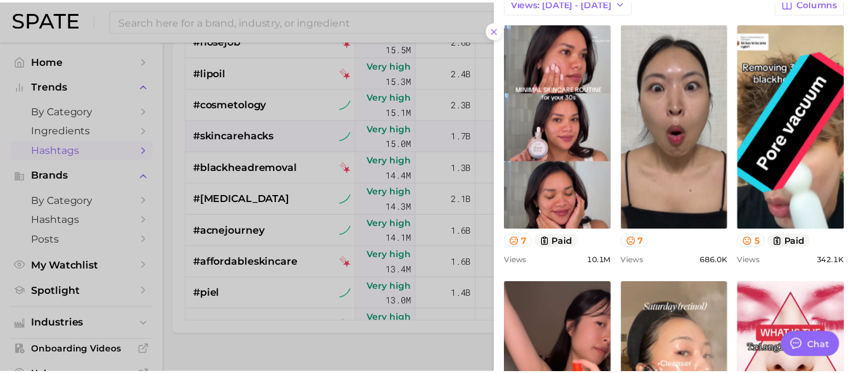
scroll to position [315, 0]
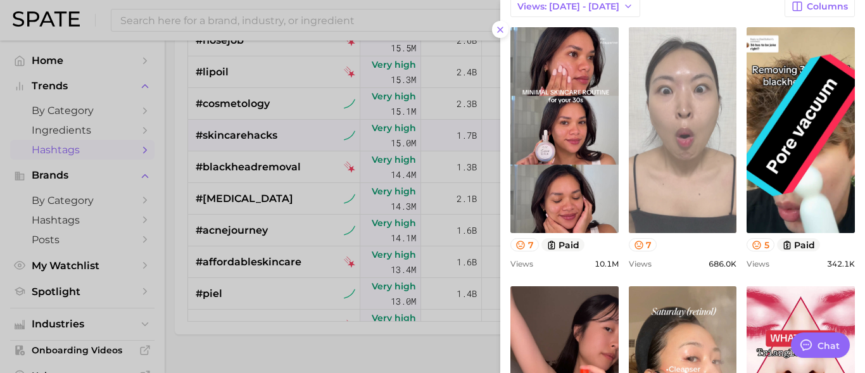
click at [677, 94] on link "view post on TikTok" at bounding box center [683, 130] width 108 height 206
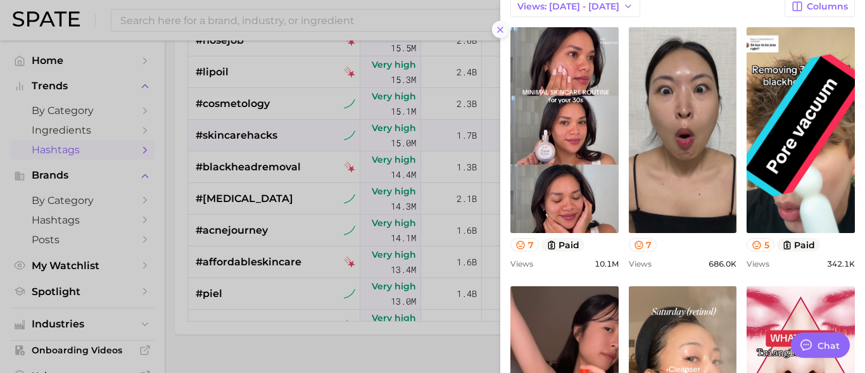
click at [498, 29] on icon at bounding box center [500, 30] width 10 height 10
